Goal: Transaction & Acquisition: Purchase product/service

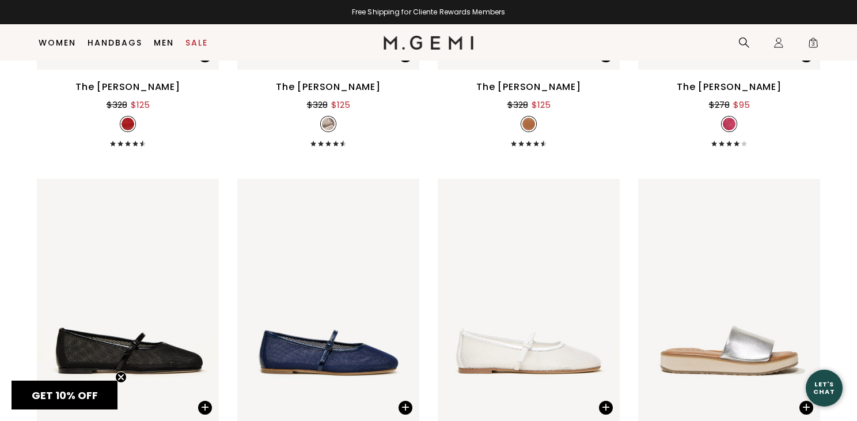
scroll to position [6543, 0]
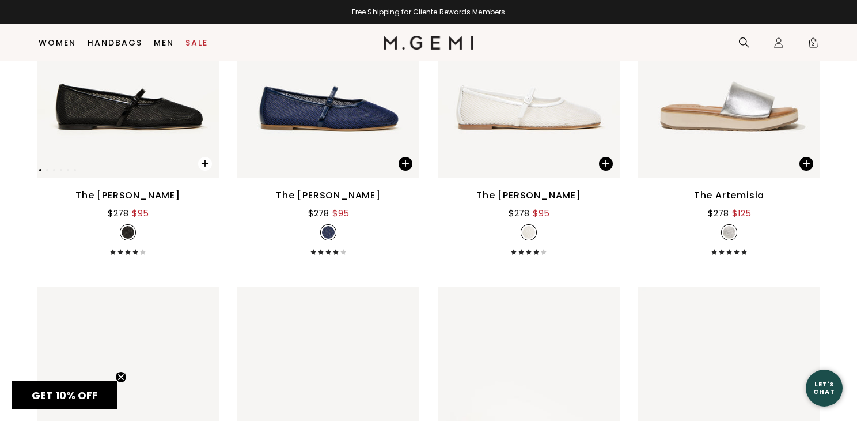
click at [207, 162] on span at bounding box center [205, 164] width 14 height 14
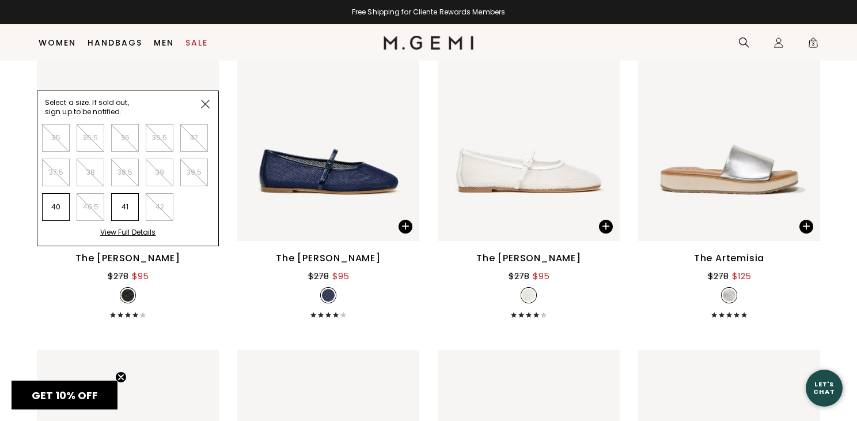
scroll to position [6801, 0]
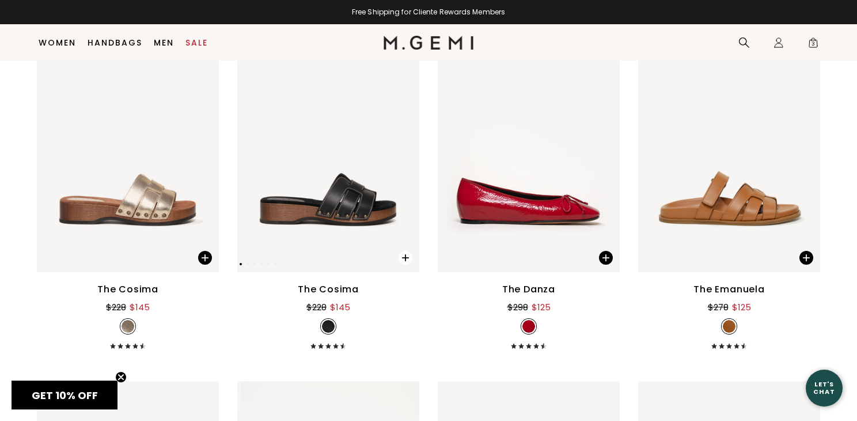
click at [403, 256] on span at bounding box center [406, 258] width 14 height 14
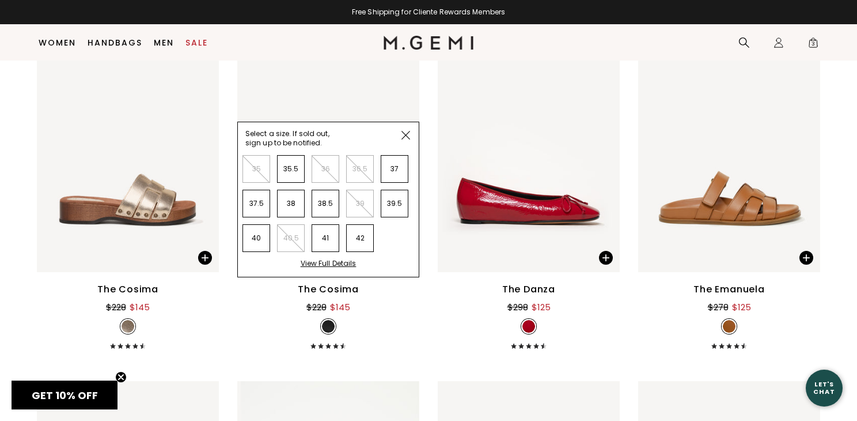
click at [406, 132] on img at bounding box center [406, 135] width 9 height 9
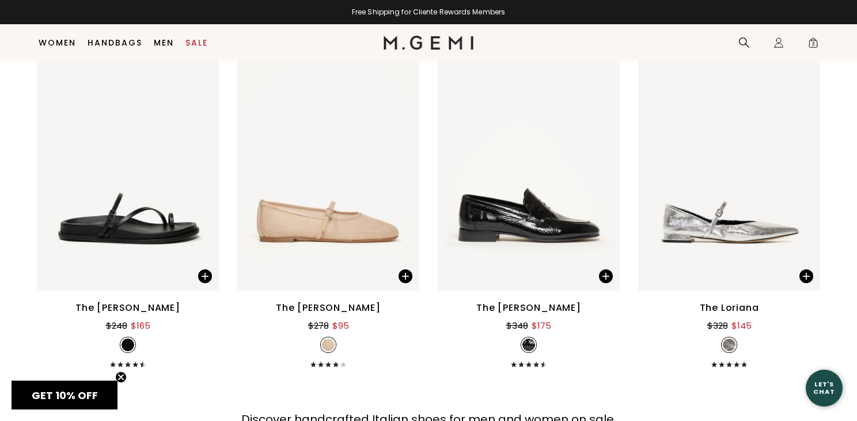
scroll to position [11030, 0]
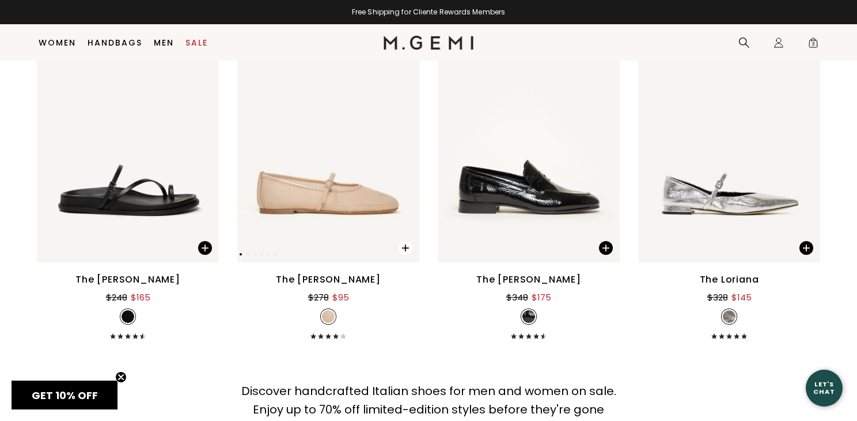
click at [407, 248] on span at bounding box center [406, 248] width 14 height 14
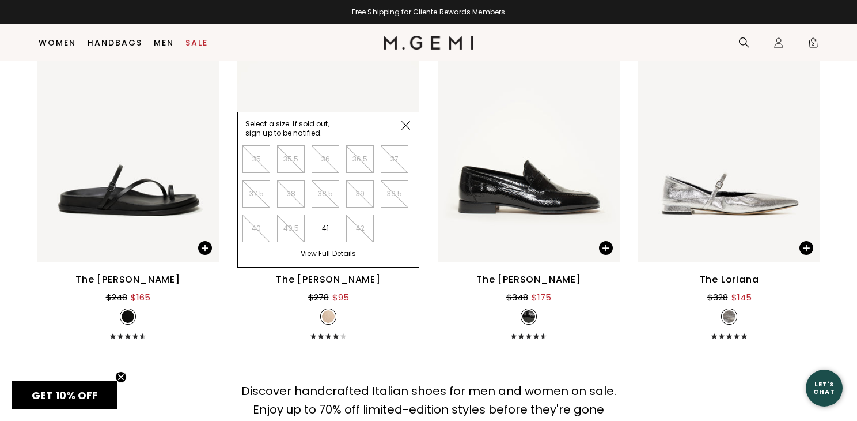
click at [412, 372] on div "Discover handcrafted Italian shoes for men and women on sale. Enjoy up to 70% o…" at bounding box center [428, 393] width 857 height 86
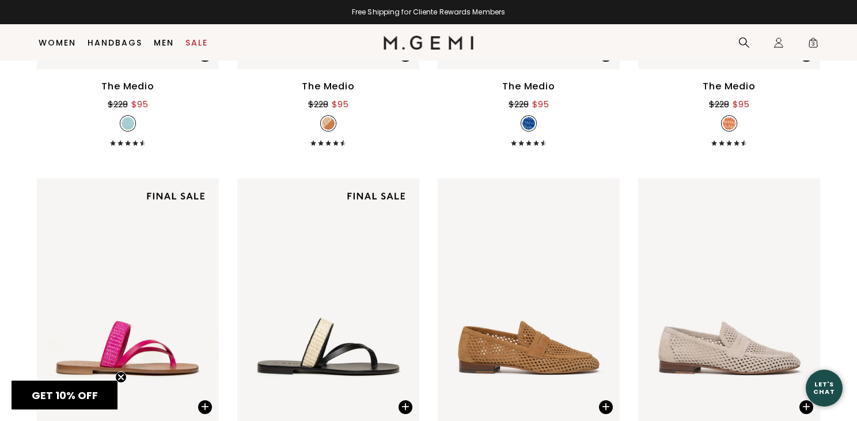
scroll to position [508, 0]
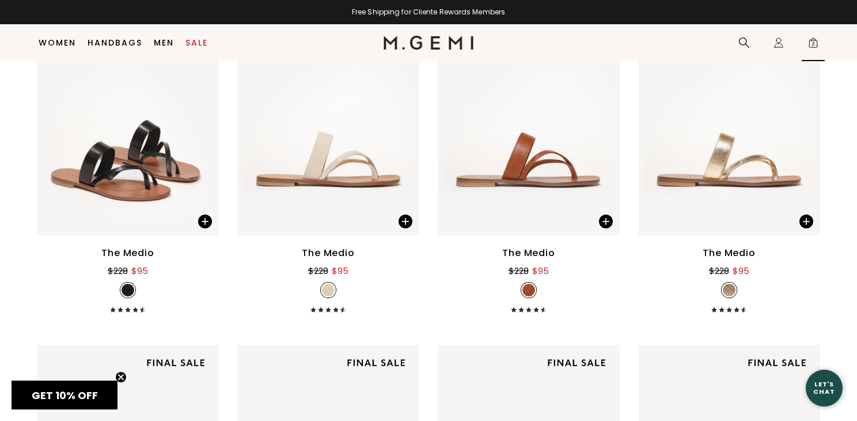
click at [813, 44] on span "3" at bounding box center [814, 45] width 12 height 12
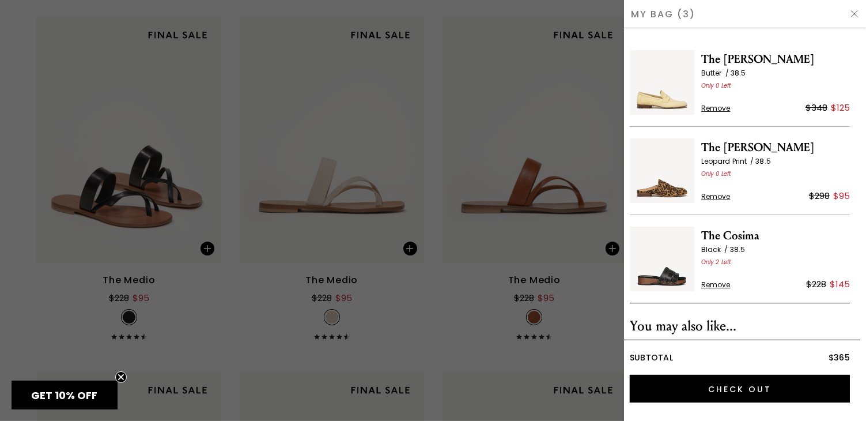
scroll to position [0, 0]
click at [723, 109] on span "Remove" at bounding box center [715, 108] width 29 height 9
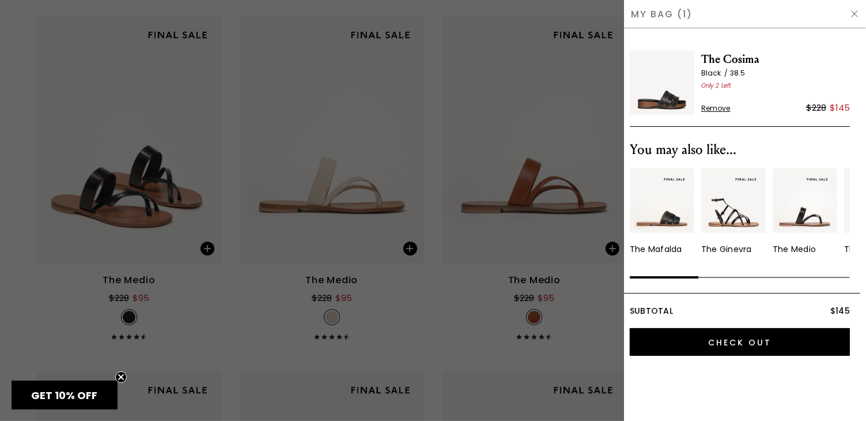
click at [449, 349] on div at bounding box center [433, 210] width 866 height 421
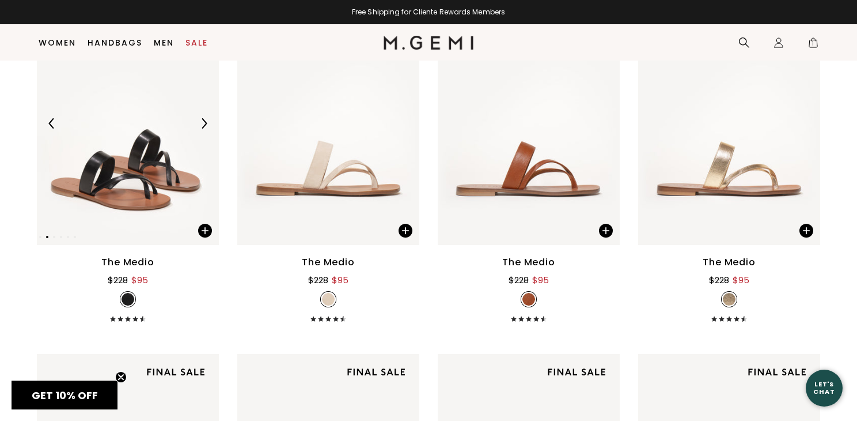
scroll to position [484, 0]
